Goal: Transaction & Acquisition: Purchase product/service

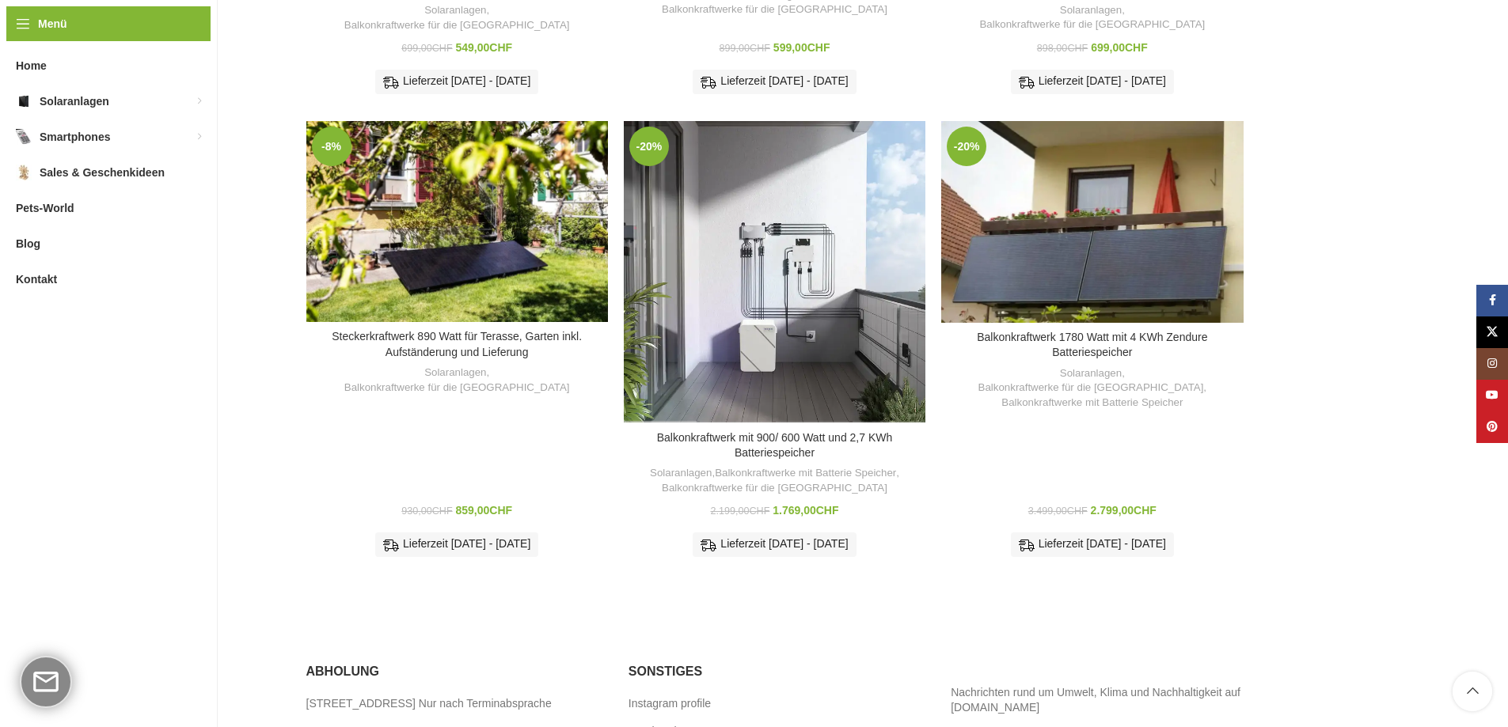
scroll to position [791, 0]
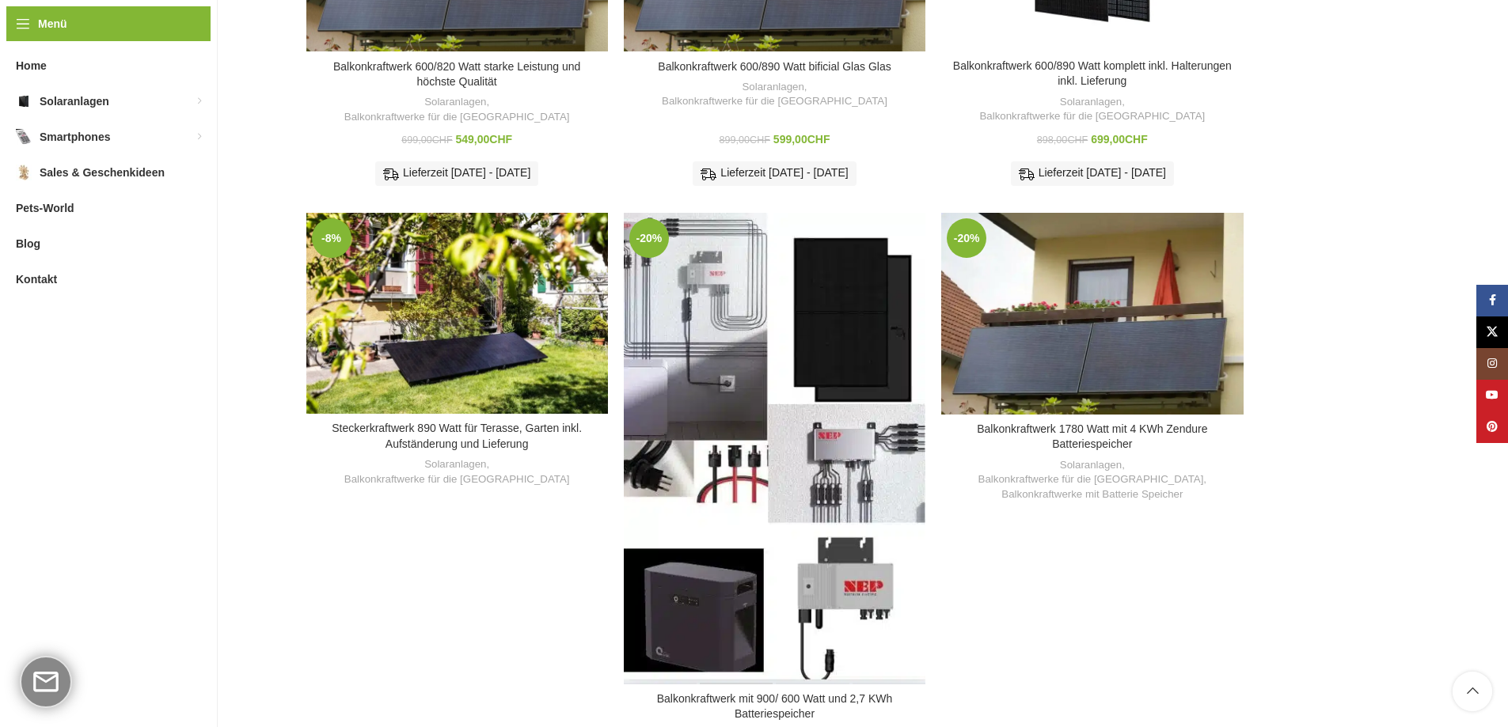
click at [730, 237] on div "Balkonkraftwerk mit 900/ 600 Watt und 2,7 KWh Batteriespeicher" at bounding box center [736, 449] width 75 height 472
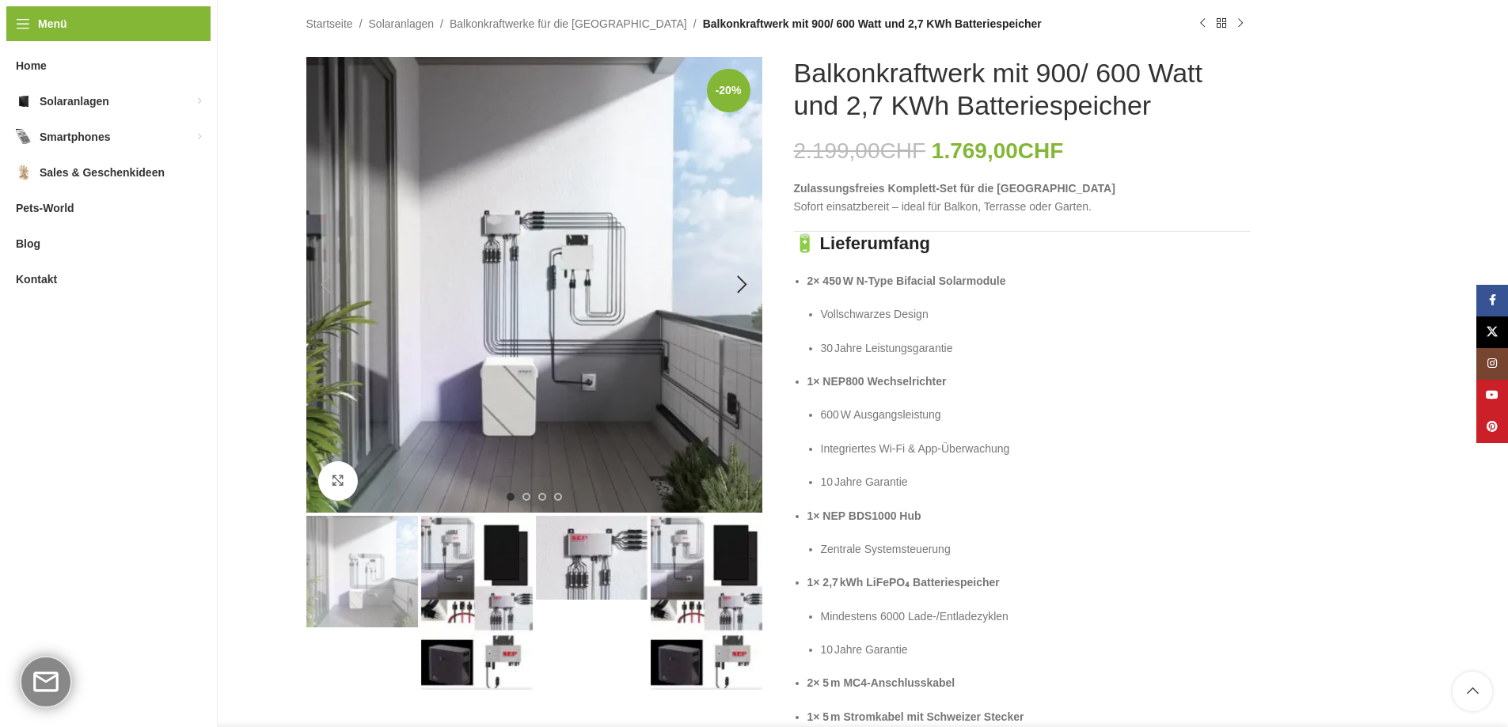
scroll to position [158, 0]
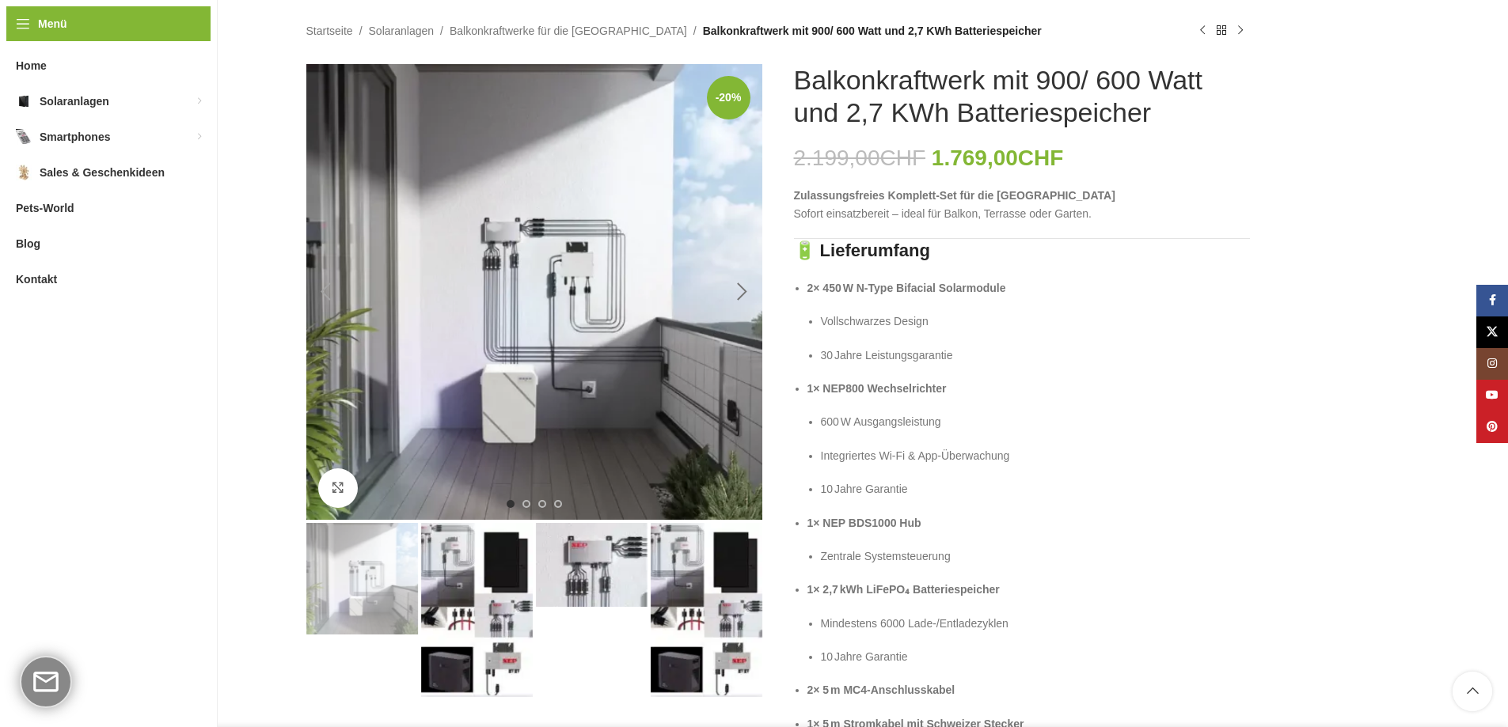
click at [748, 296] on div "Next slide" at bounding box center [743, 292] width 40 height 40
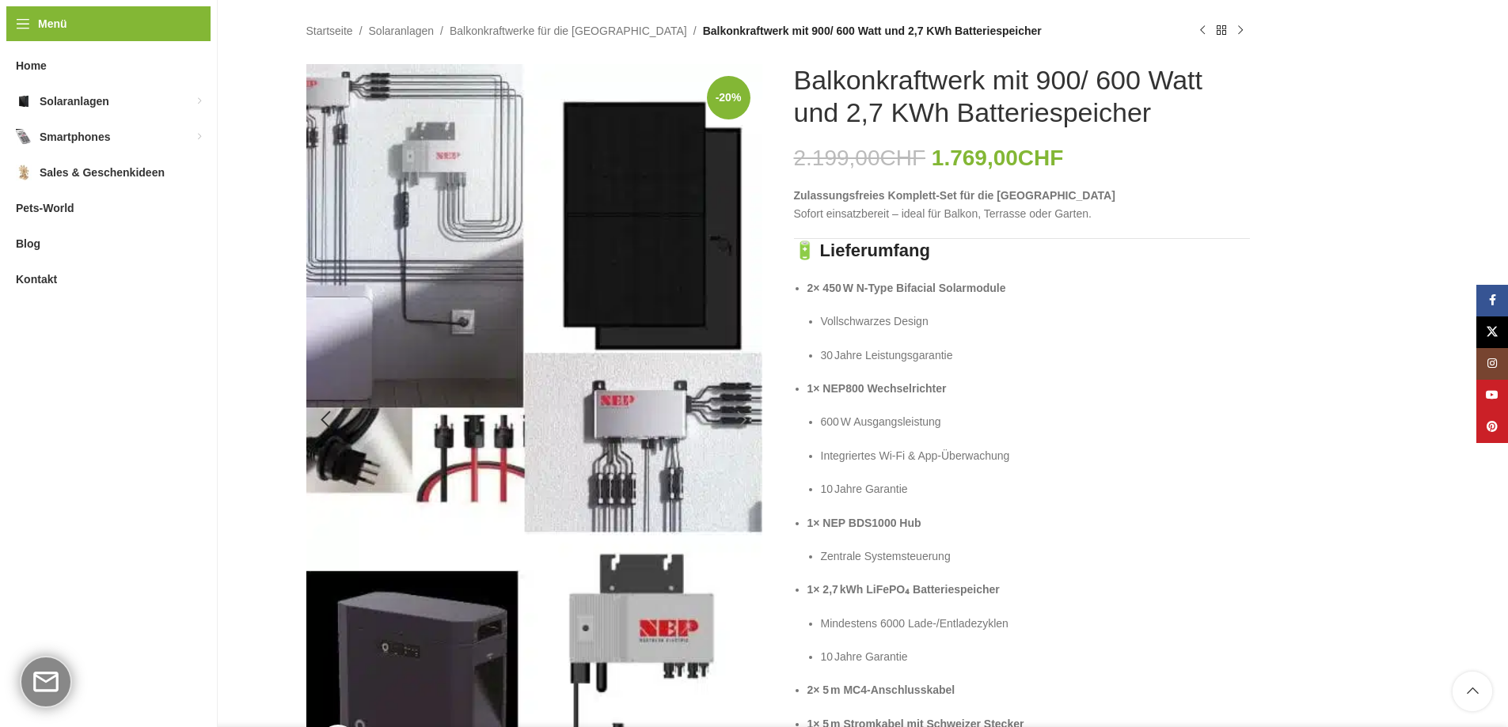
click at [742, 416] on div "Next slide" at bounding box center [743, 420] width 40 height 40
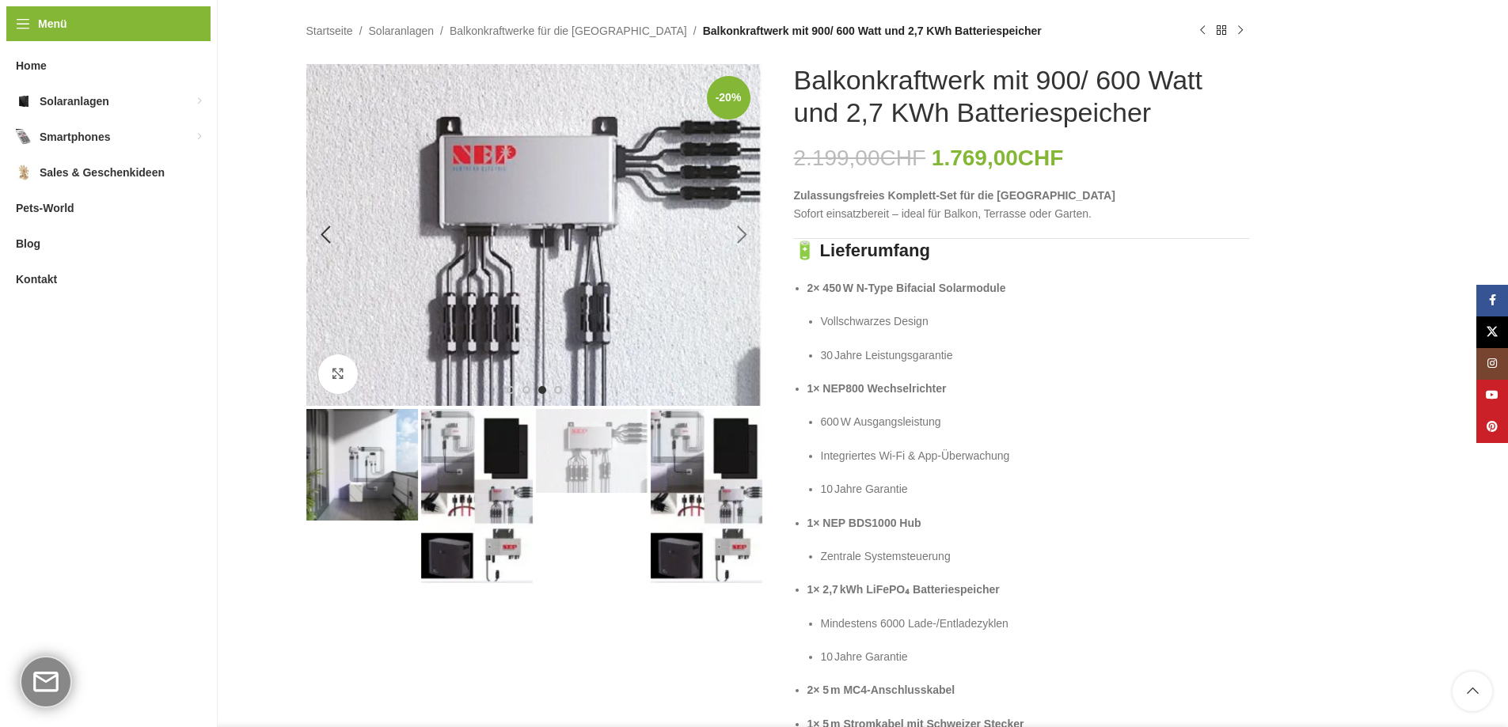
click at [742, 232] on div "Next slide" at bounding box center [743, 235] width 40 height 40
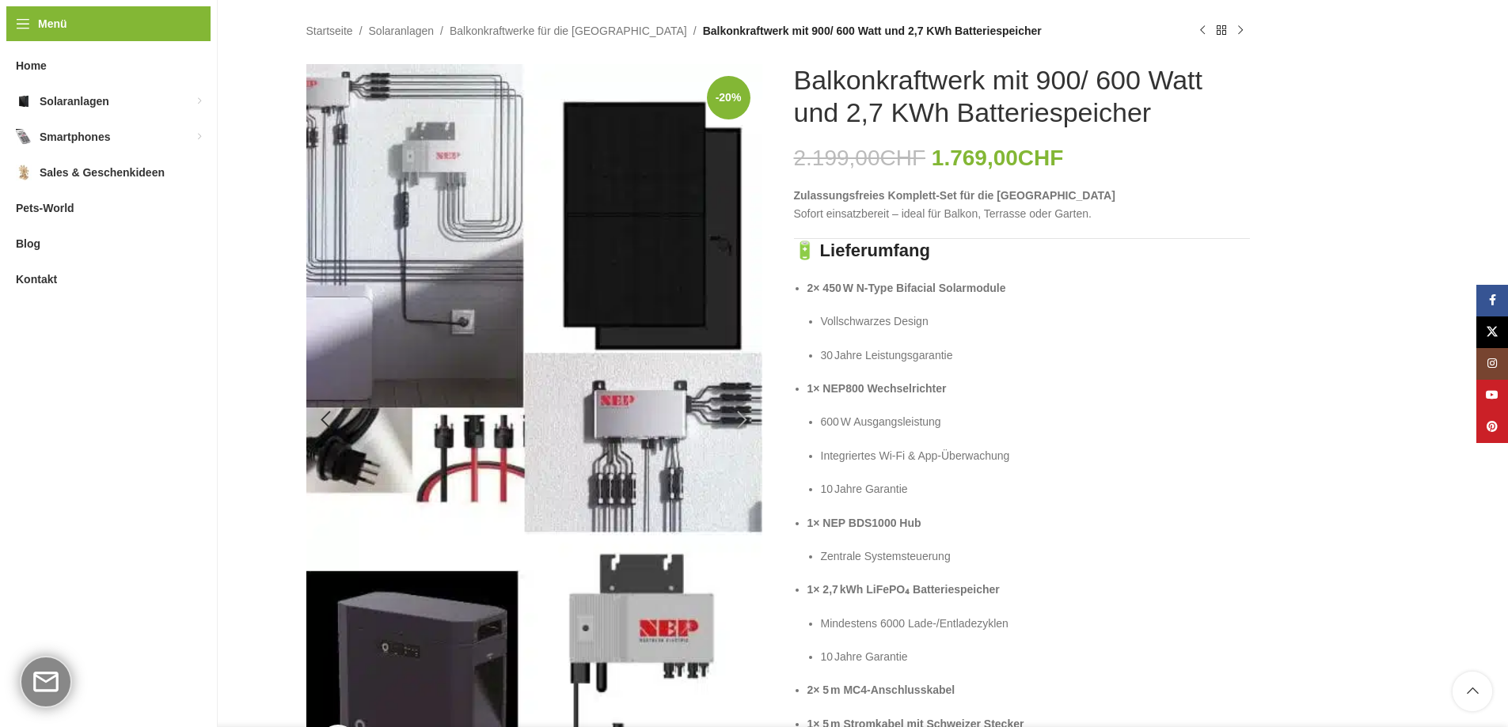
click at [742, 233] on img "4 / 4" at bounding box center [534, 420] width 456 height 712
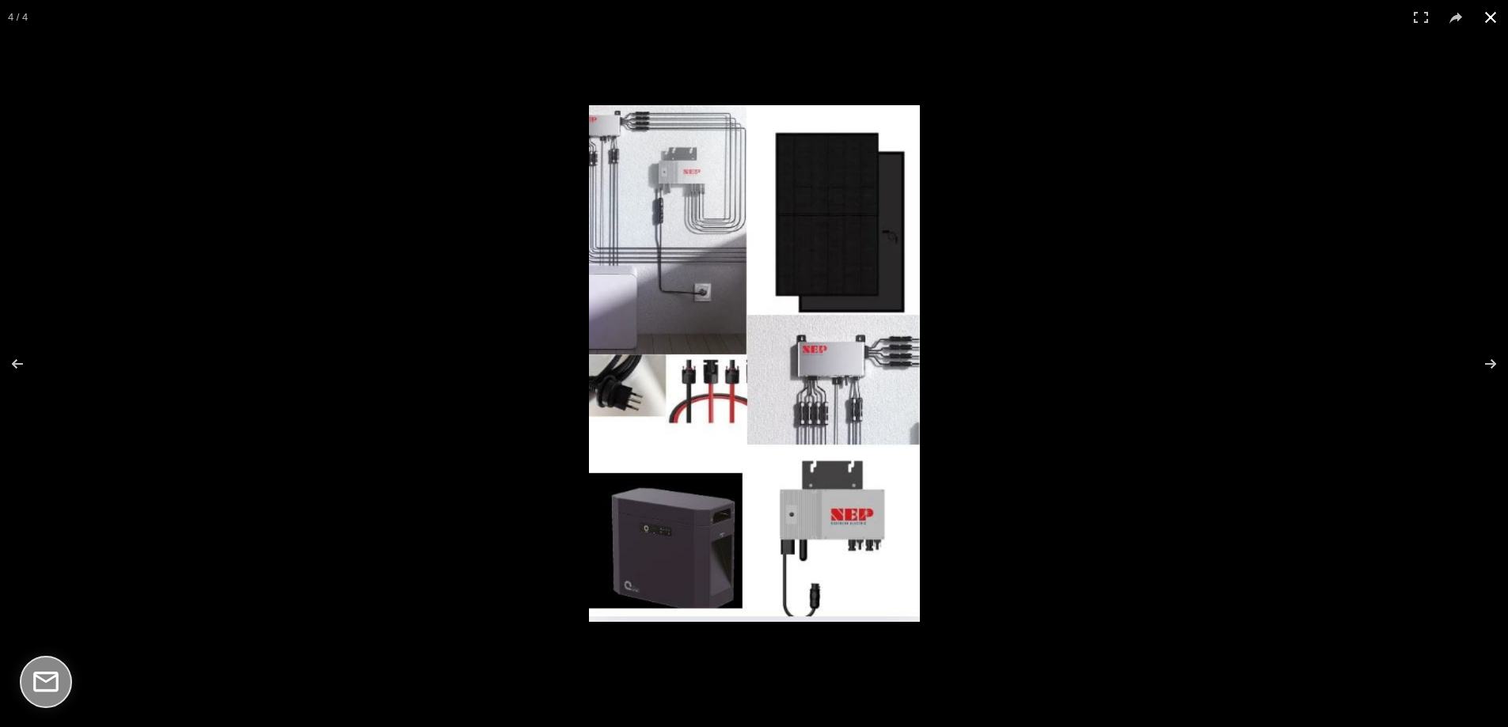
click at [1486, 21] on button at bounding box center [1490, 17] width 35 height 35
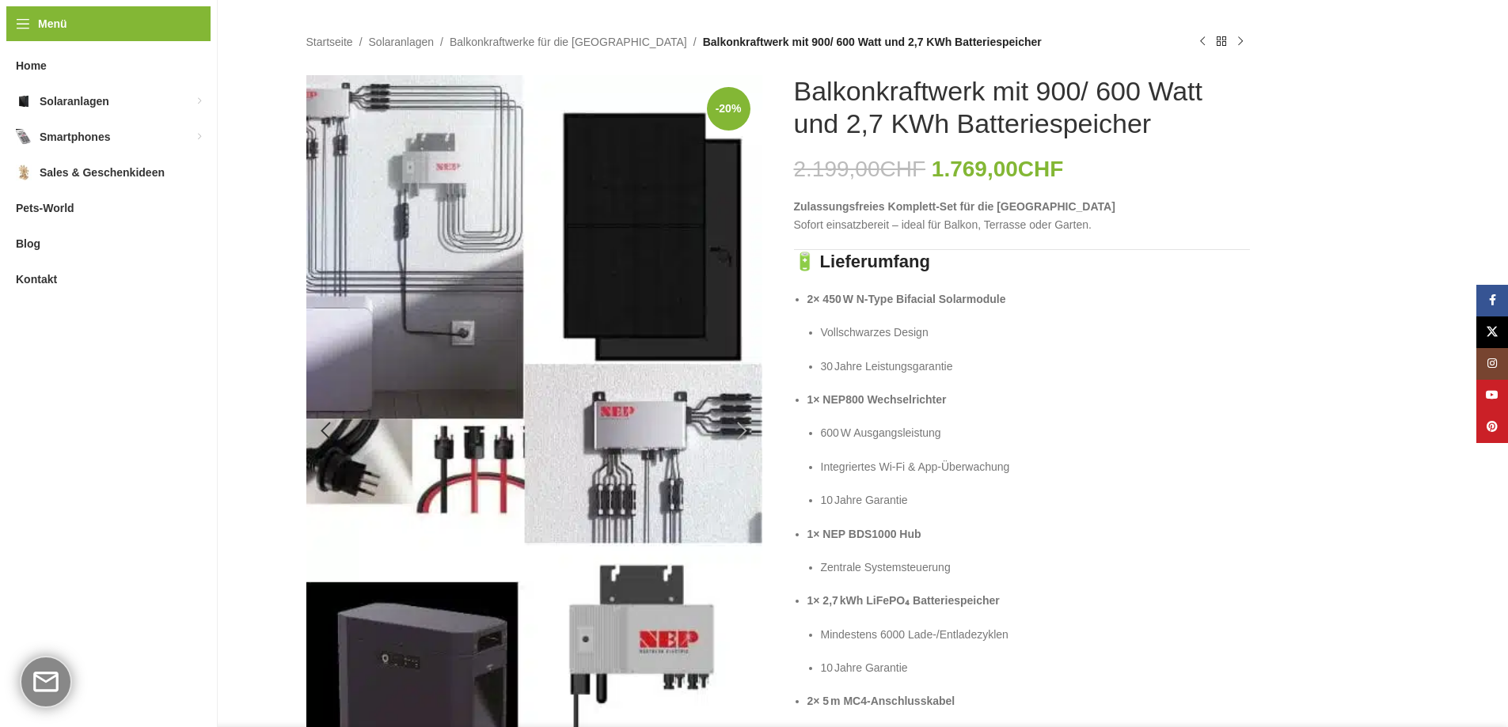
scroll to position [0, 0]
